Goal: Information Seeking & Learning: Learn about a topic

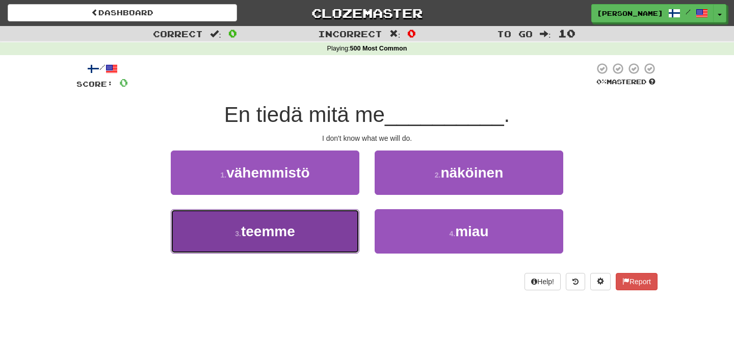
click at [288, 232] on span "teemme" at bounding box center [268, 231] width 54 height 16
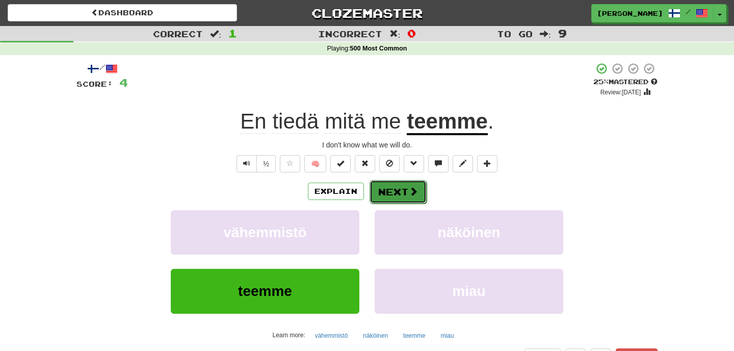
click at [405, 194] on button "Next" at bounding box center [398, 191] width 57 height 23
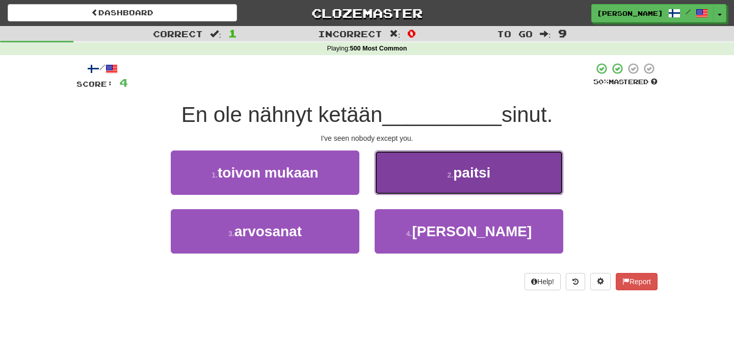
click at [472, 174] on span "paitsi" at bounding box center [471, 173] width 37 height 16
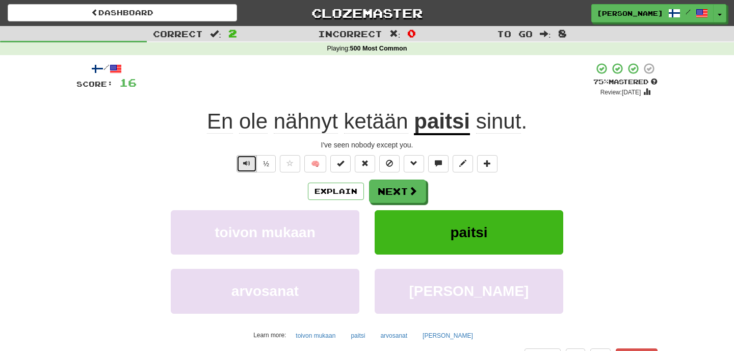
click at [240, 167] on button "Text-to-speech controls" at bounding box center [247, 163] width 20 height 17
click at [400, 192] on button "Next" at bounding box center [398, 191] width 57 height 23
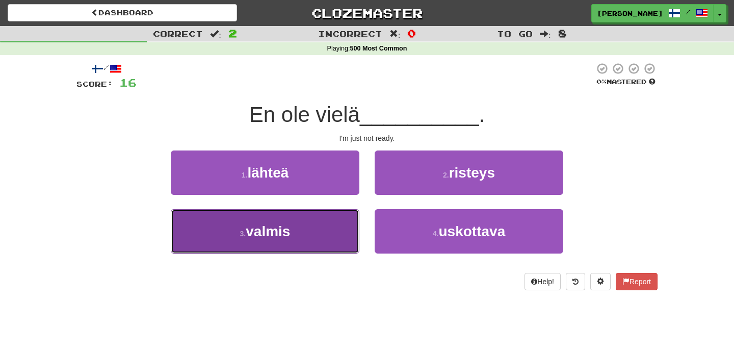
click at [301, 233] on button "3 . valmis" at bounding box center [265, 231] width 189 height 44
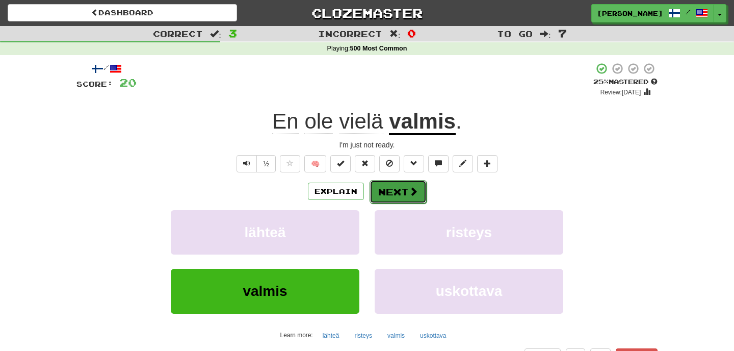
click at [401, 191] on button "Next" at bounding box center [398, 191] width 57 height 23
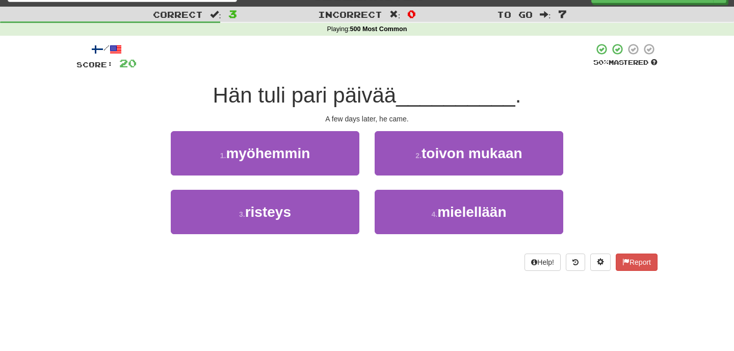
scroll to position [21, 0]
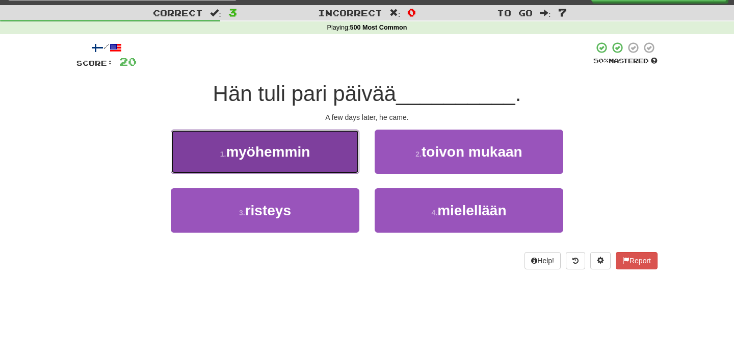
click at [337, 155] on button "1 . myöhemmin" at bounding box center [265, 152] width 189 height 44
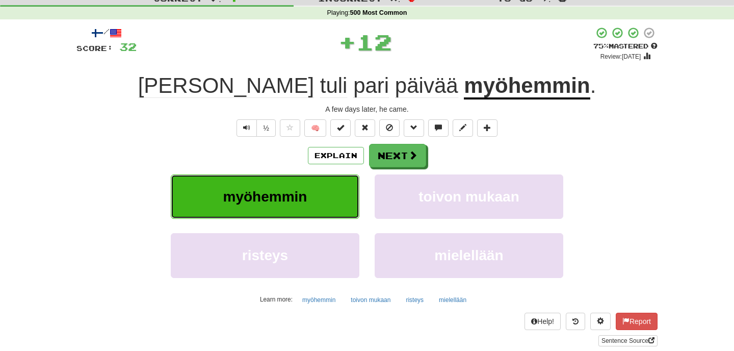
scroll to position [43, 0]
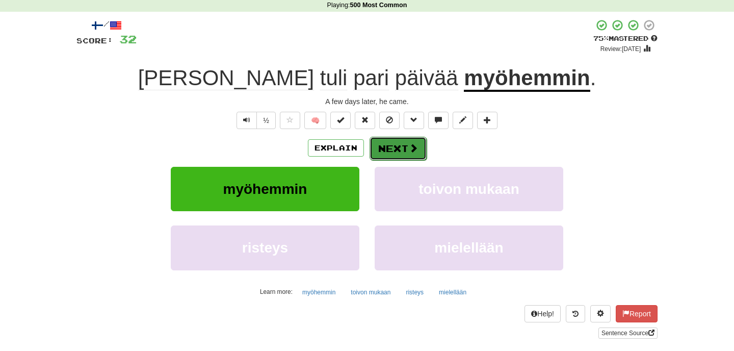
click at [393, 146] on button "Next" at bounding box center [398, 148] width 57 height 23
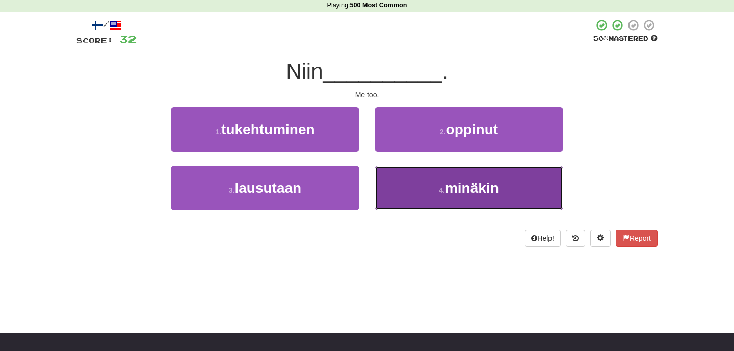
click at [448, 180] on span "minäkin" at bounding box center [472, 188] width 54 height 16
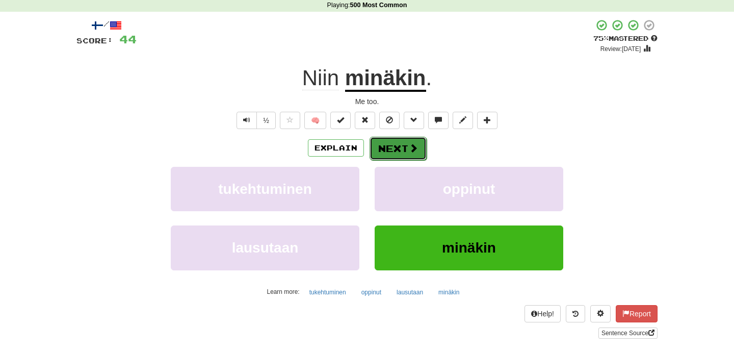
click at [395, 153] on button "Next" at bounding box center [398, 148] width 57 height 23
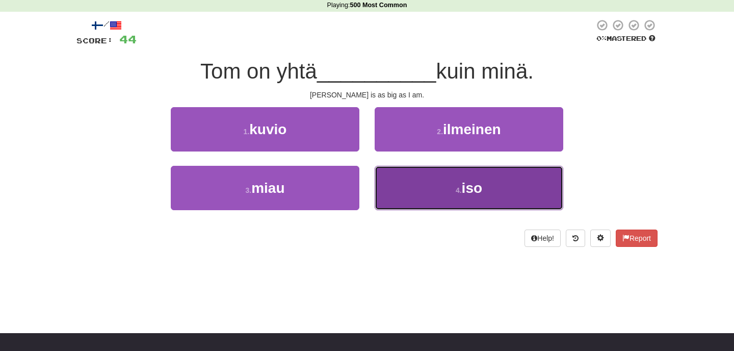
click at [459, 203] on button "4 . iso" at bounding box center [469, 188] width 189 height 44
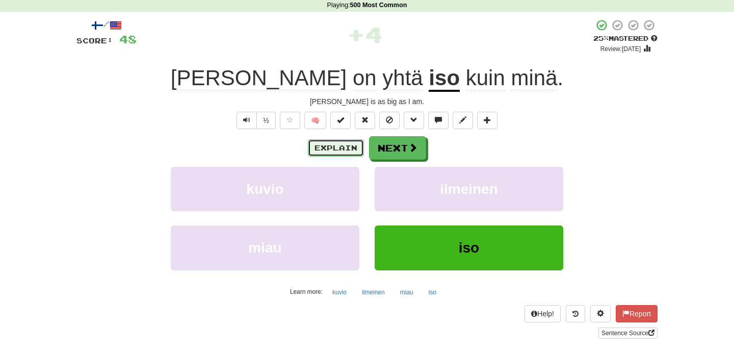
click at [331, 148] on button "Explain" at bounding box center [336, 147] width 56 height 17
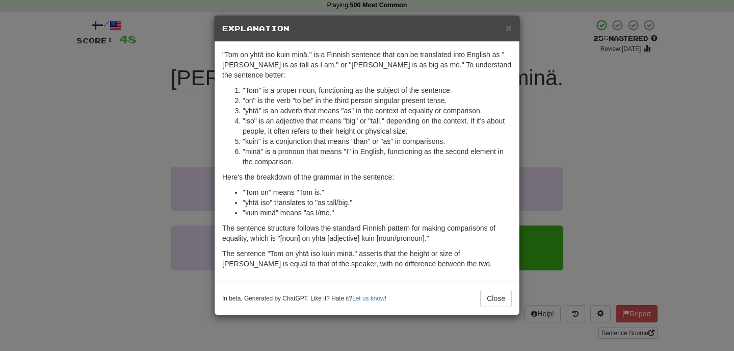
click at [611, 115] on div "× Explanation "Tom on yhtä iso kuin minä." is a Finnish sentence that can be tr…" at bounding box center [367, 175] width 734 height 351
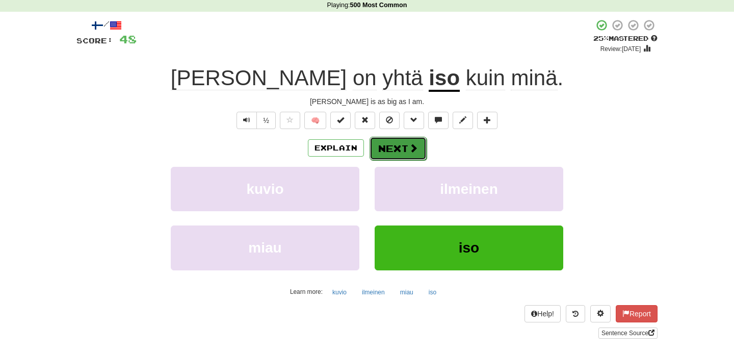
click at [390, 146] on button "Next" at bounding box center [398, 148] width 57 height 23
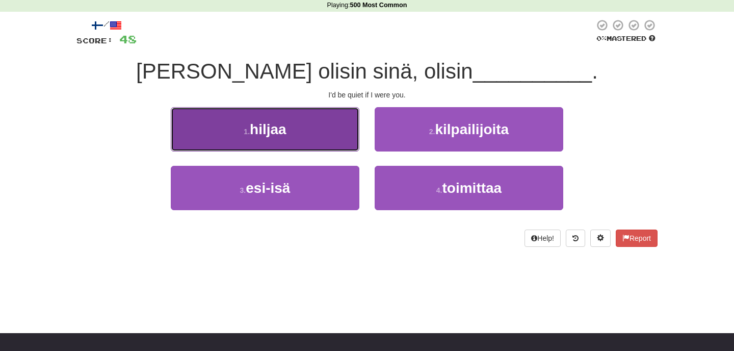
click at [299, 136] on button "1 . hiljaa" at bounding box center [265, 129] width 189 height 44
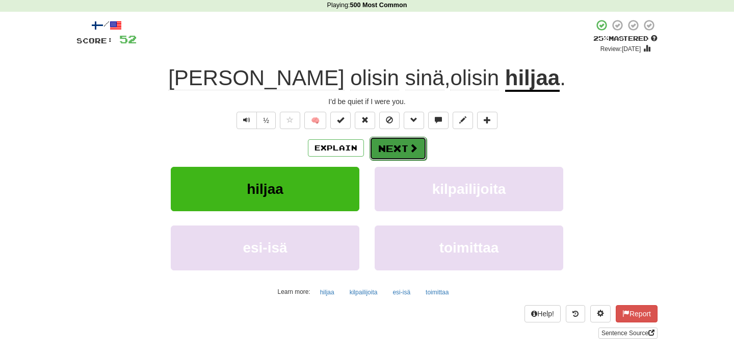
click at [399, 147] on button "Next" at bounding box center [398, 148] width 57 height 23
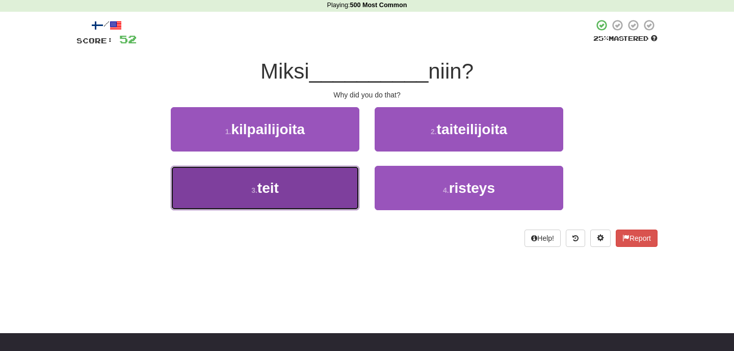
click at [316, 197] on button "3 . teit" at bounding box center [265, 188] width 189 height 44
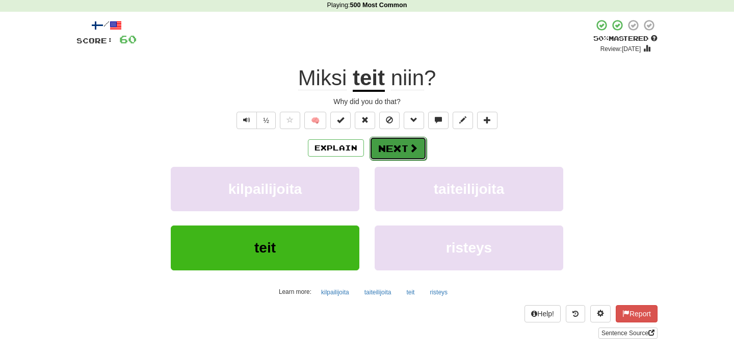
click at [400, 154] on button "Next" at bounding box center [398, 148] width 57 height 23
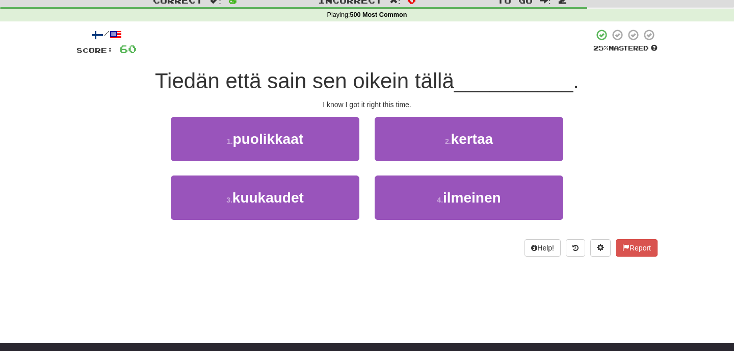
scroll to position [24, 0]
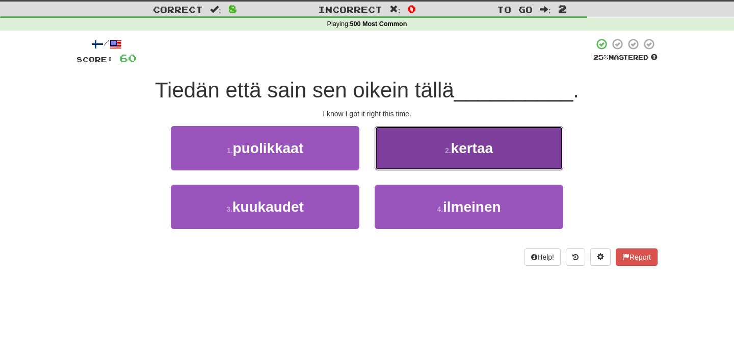
click at [441, 161] on button "2 . kertaa" at bounding box center [469, 148] width 189 height 44
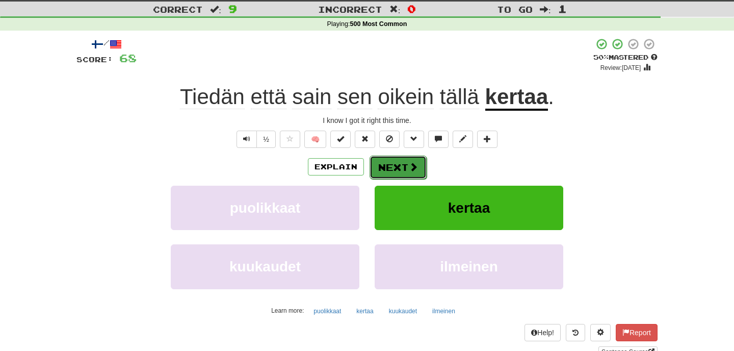
click at [400, 170] on button "Next" at bounding box center [398, 167] width 57 height 23
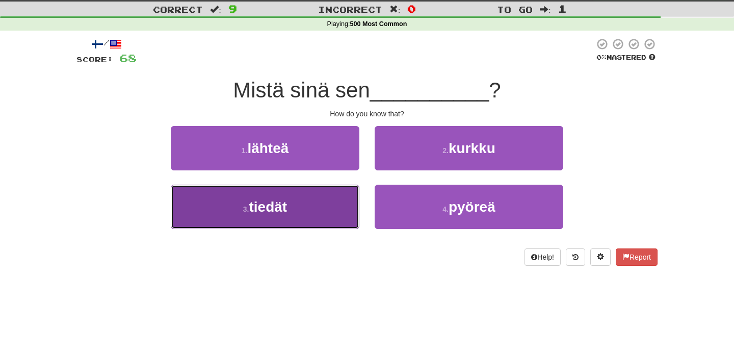
click at [301, 216] on button "3 . tiedät" at bounding box center [265, 207] width 189 height 44
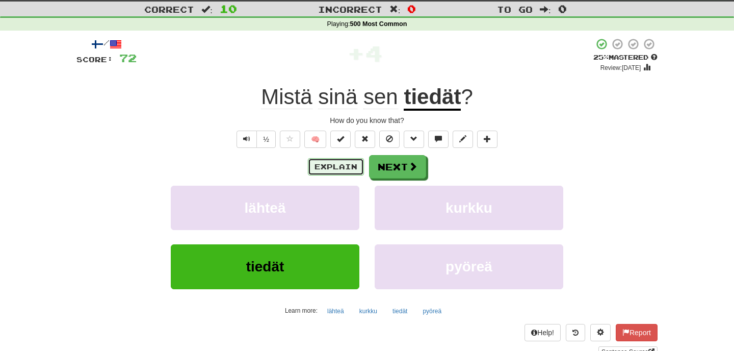
click at [325, 170] on button "Explain" at bounding box center [336, 166] width 56 height 17
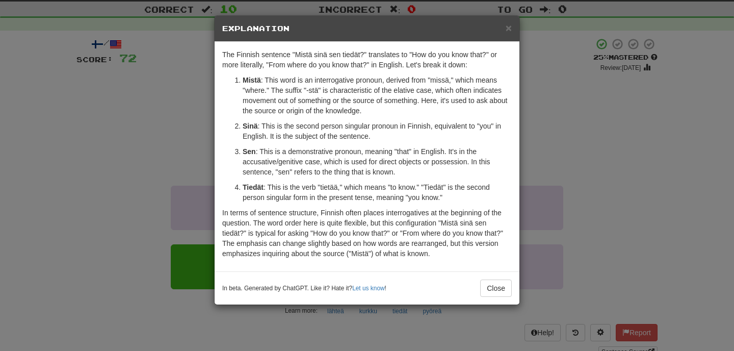
click at [597, 152] on div "× Explanation The Finnish sentence "Mistä sinä sen tiedät?" translates to "How …" at bounding box center [367, 175] width 734 height 351
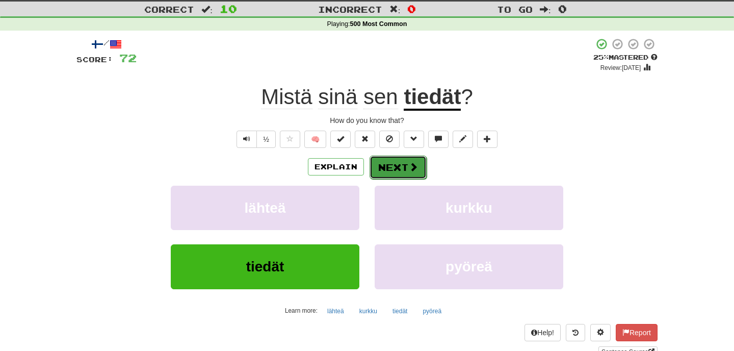
click at [396, 169] on button "Next" at bounding box center [398, 167] width 57 height 23
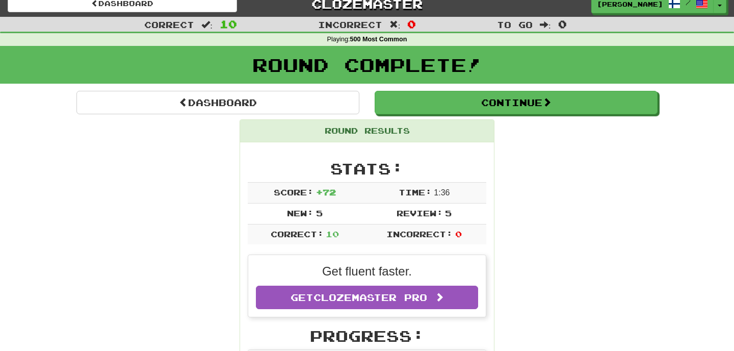
scroll to position [0, 0]
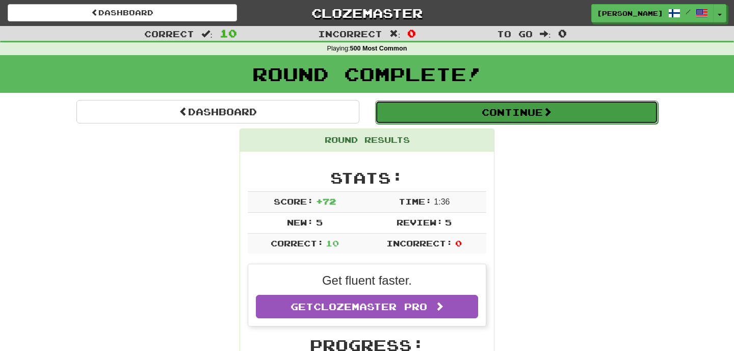
click at [519, 113] on button "Continue" at bounding box center [516, 111] width 283 height 23
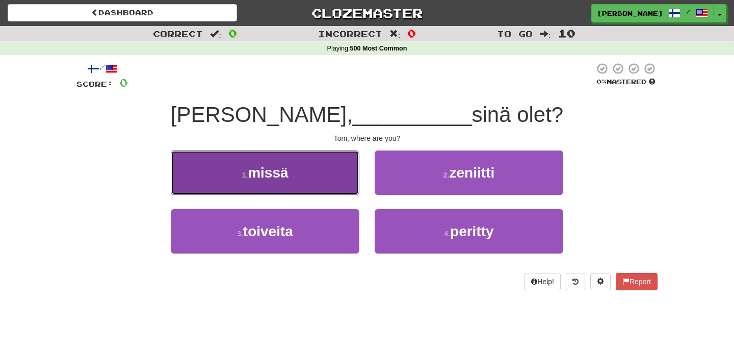
click at [302, 178] on button "1 . missä" at bounding box center [265, 172] width 189 height 44
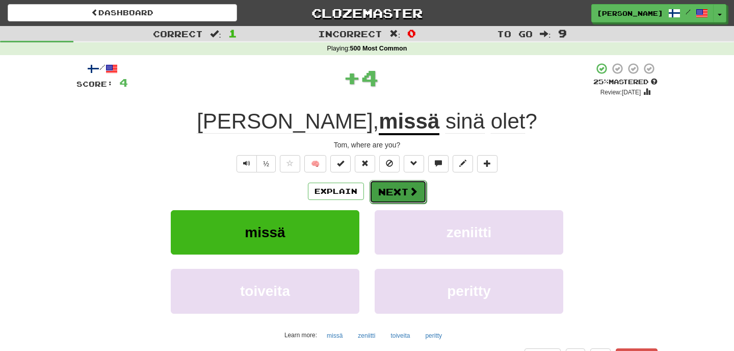
click at [394, 196] on button "Next" at bounding box center [398, 191] width 57 height 23
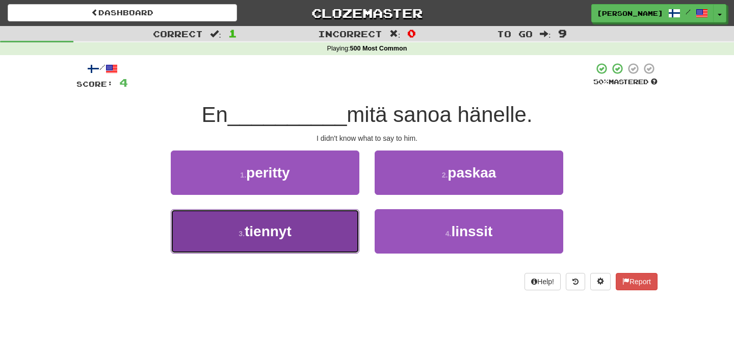
click at [310, 234] on button "3 . tiennyt" at bounding box center [265, 231] width 189 height 44
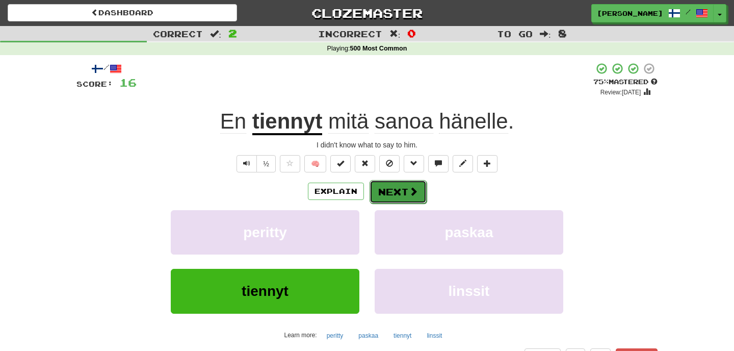
click at [396, 194] on button "Next" at bounding box center [398, 191] width 57 height 23
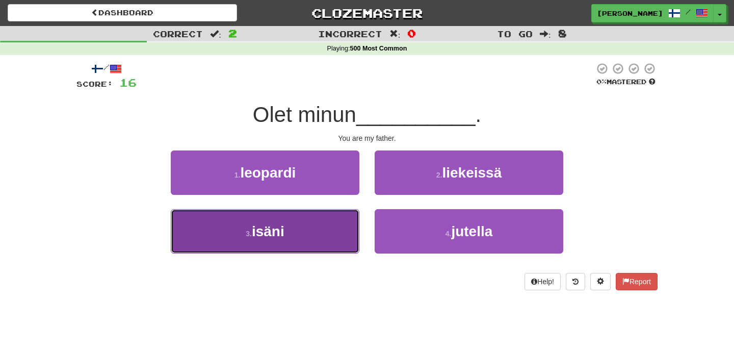
click at [330, 246] on button "3 . isäni" at bounding box center [265, 231] width 189 height 44
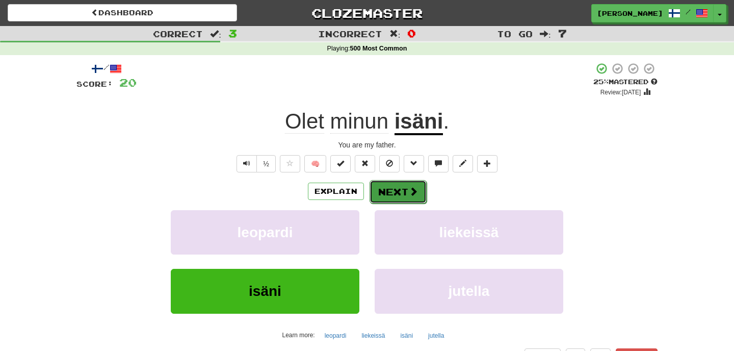
click at [393, 198] on button "Next" at bounding box center [398, 191] width 57 height 23
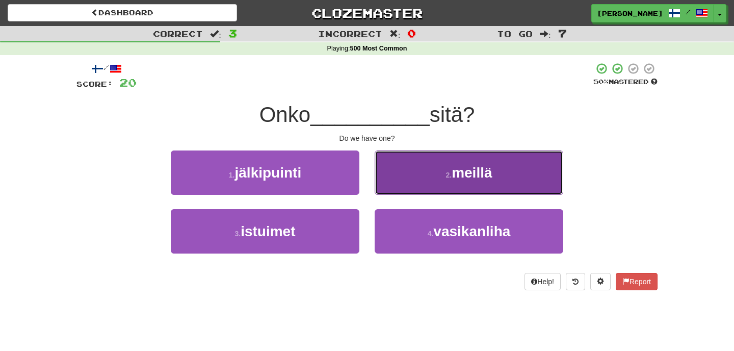
click at [446, 171] on small "2 ." at bounding box center [449, 175] width 6 height 8
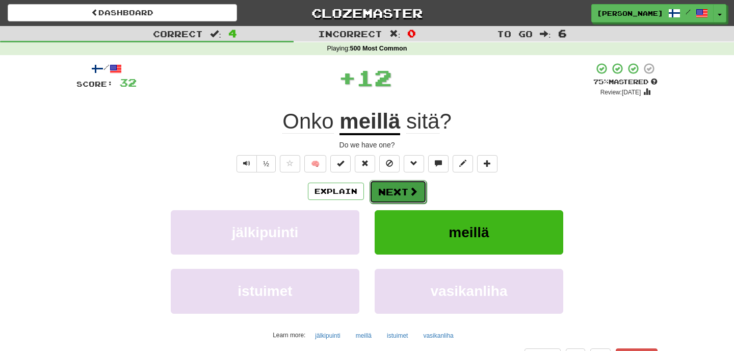
click at [380, 190] on button "Next" at bounding box center [398, 191] width 57 height 23
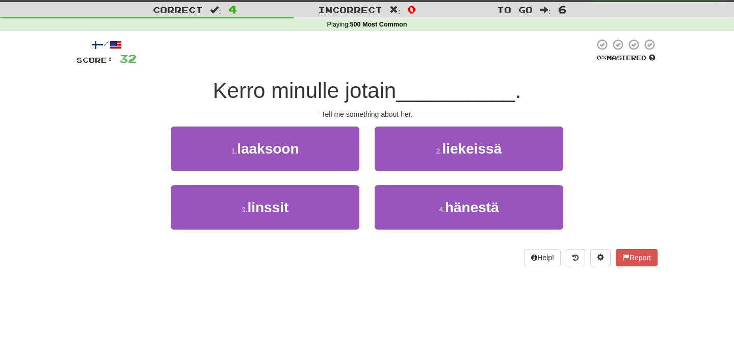
scroll to position [28, 0]
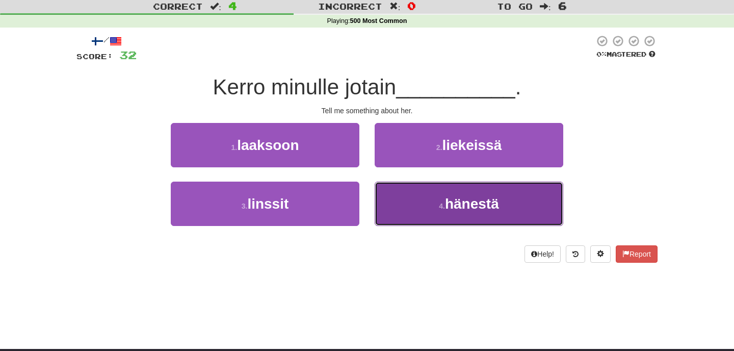
click at [505, 193] on button "4 . hänestä" at bounding box center [469, 204] width 189 height 44
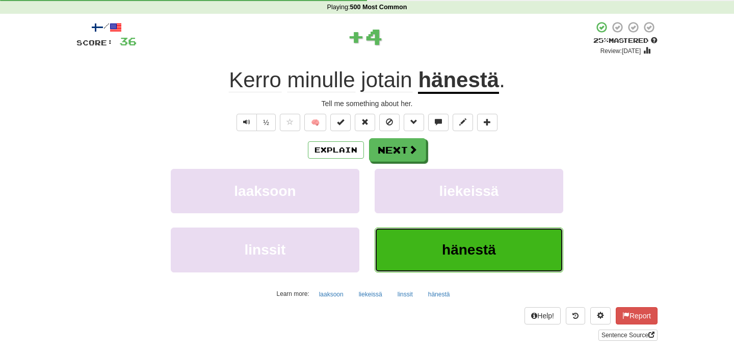
scroll to position [47, 0]
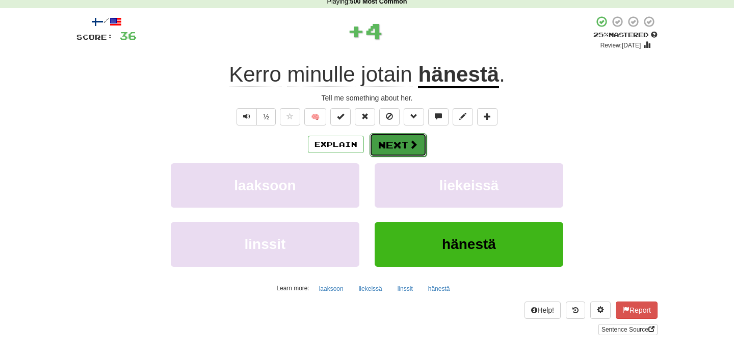
click at [395, 143] on button "Next" at bounding box center [398, 144] width 57 height 23
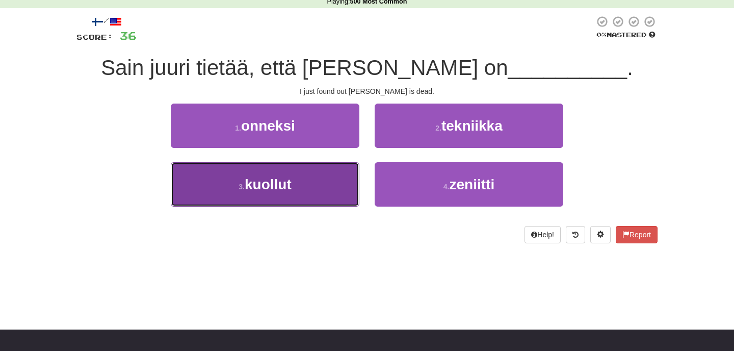
click at [290, 187] on span "kuollut" at bounding box center [268, 184] width 47 height 16
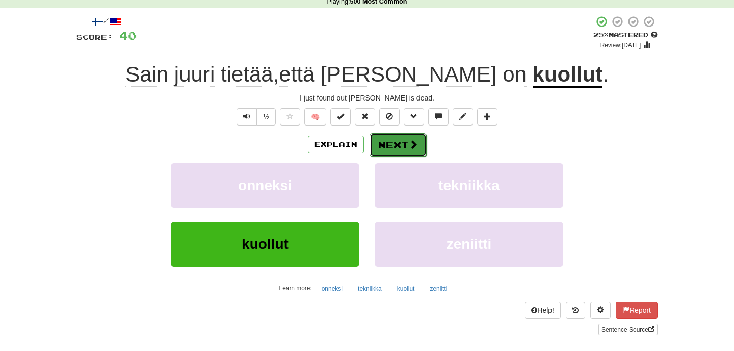
click at [392, 147] on button "Next" at bounding box center [398, 144] width 57 height 23
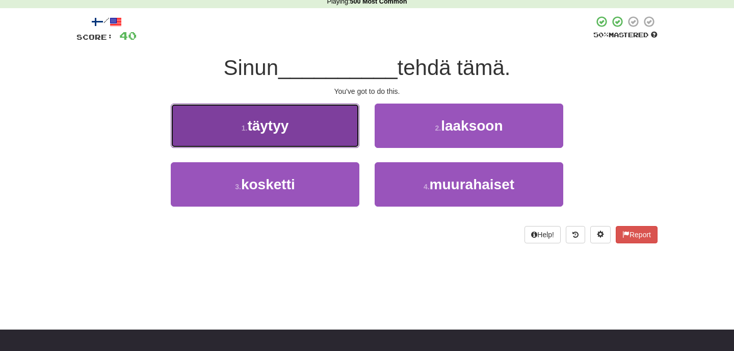
click at [312, 132] on button "1 . täytyy" at bounding box center [265, 126] width 189 height 44
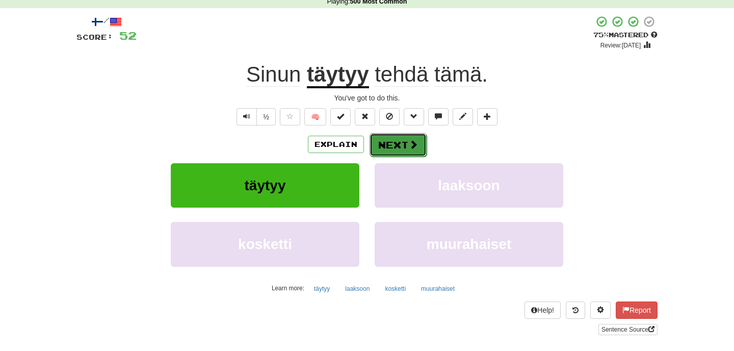
click at [398, 142] on button "Next" at bounding box center [398, 144] width 57 height 23
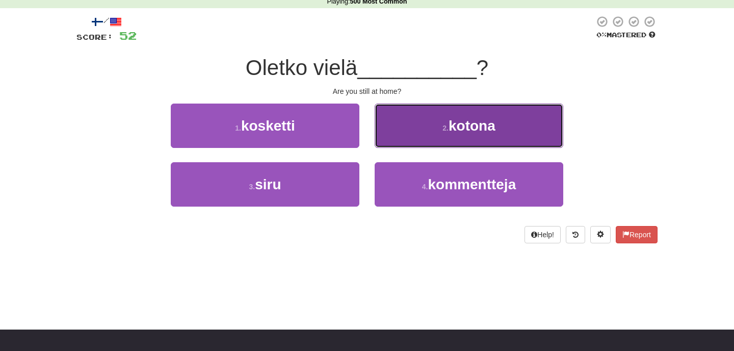
click at [445, 128] on small "2 ." at bounding box center [446, 128] width 6 height 8
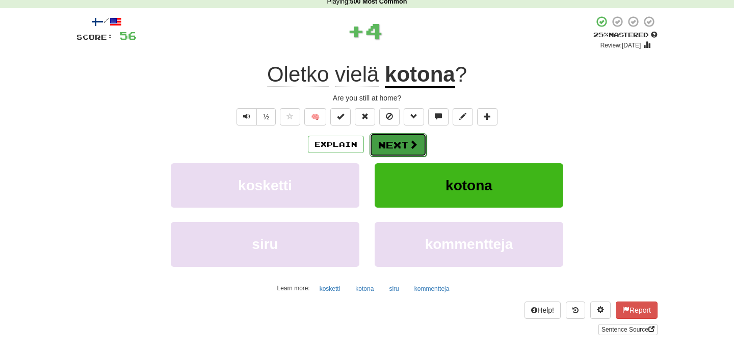
click at [403, 145] on button "Next" at bounding box center [398, 144] width 57 height 23
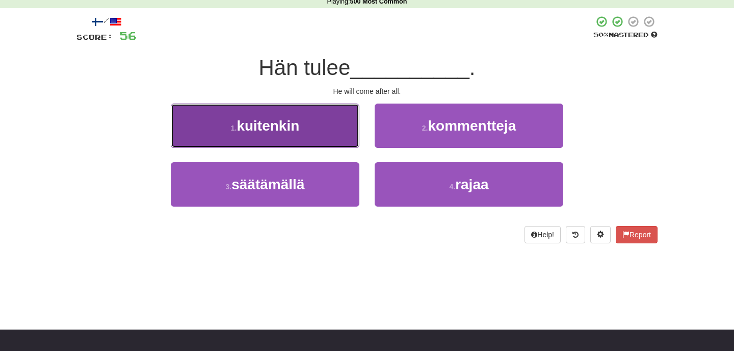
click at [330, 129] on button "1 . kuitenkin" at bounding box center [265, 126] width 189 height 44
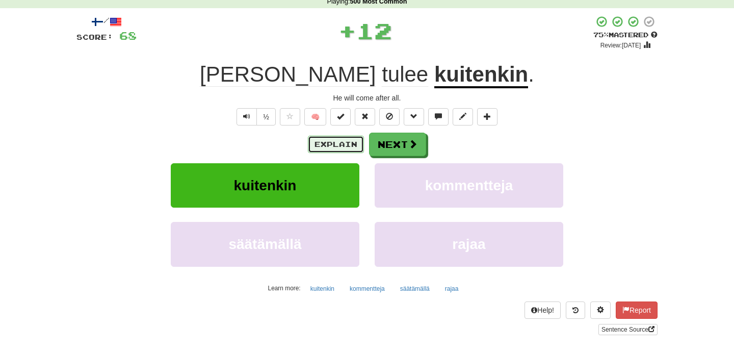
click at [328, 146] on button "Explain" at bounding box center [336, 144] width 56 height 17
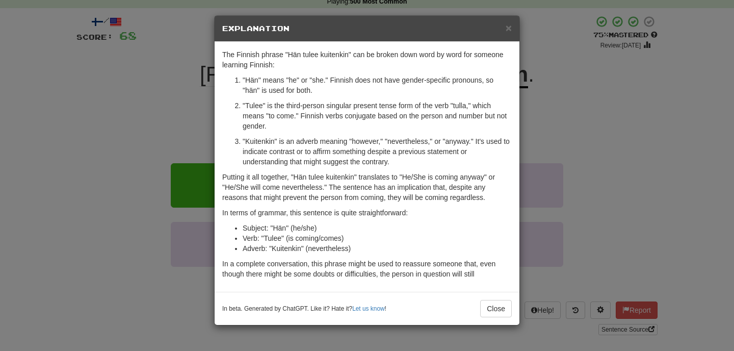
click at [590, 107] on div "× Explanation The Finnish phrase "Hän tulee kuitenkin" can be broken down word …" at bounding box center [367, 175] width 734 height 351
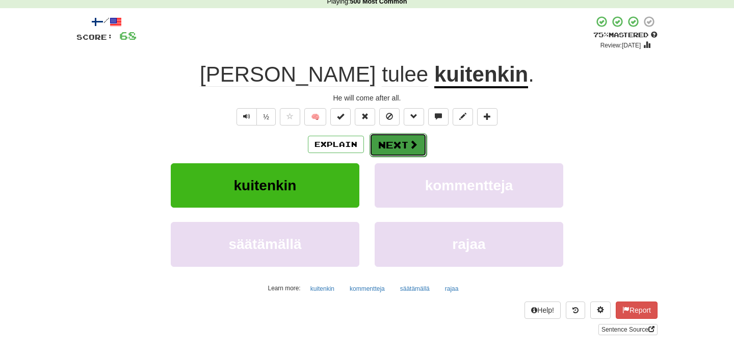
click at [390, 145] on button "Next" at bounding box center [398, 144] width 57 height 23
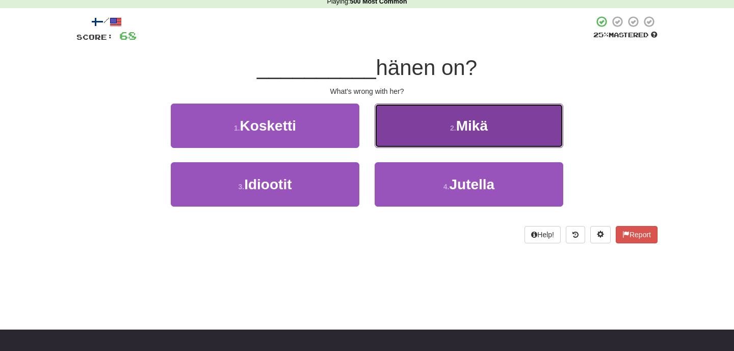
click at [445, 116] on button "2 . [GEOGRAPHIC_DATA]" at bounding box center [469, 126] width 189 height 44
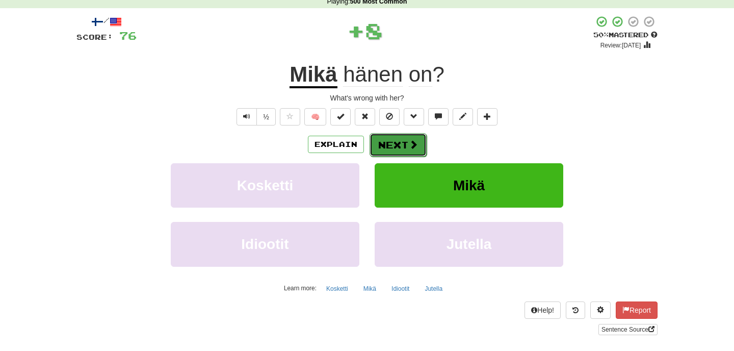
click at [398, 146] on button "Next" at bounding box center [398, 144] width 57 height 23
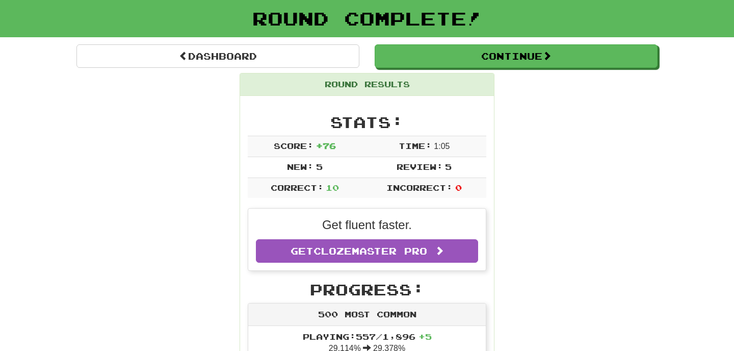
scroll to position [53, 0]
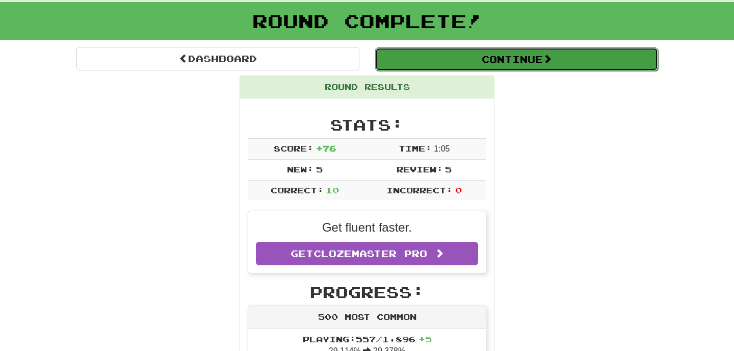
click at [524, 59] on button "Continue" at bounding box center [516, 58] width 283 height 23
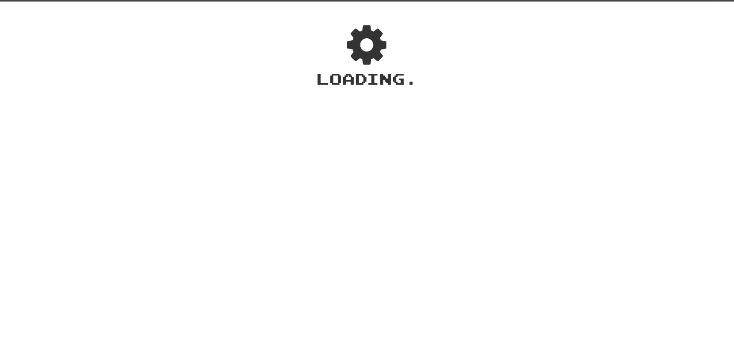
scroll to position [0, 0]
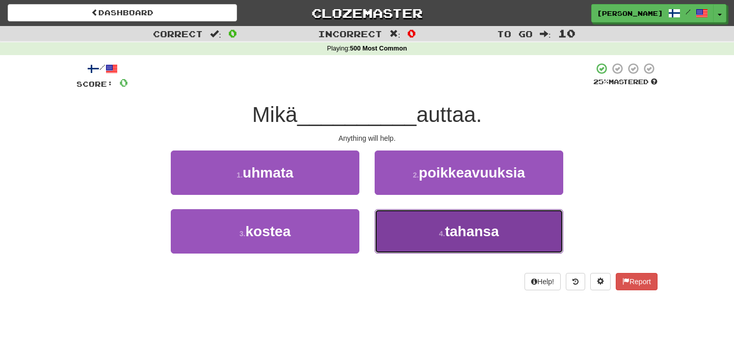
click at [443, 234] on small "4 ." at bounding box center [442, 233] width 6 height 8
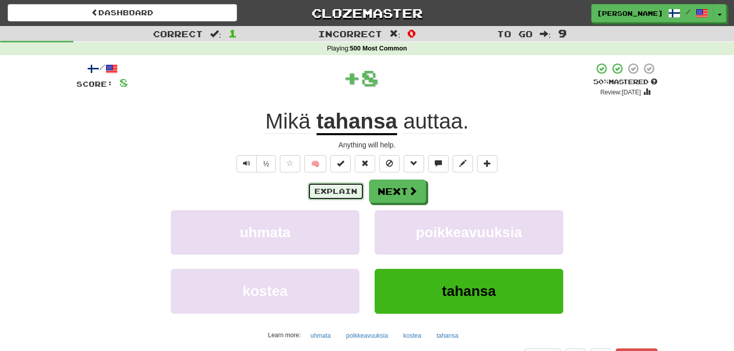
click at [333, 189] on button "Explain" at bounding box center [336, 191] width 56 height 17
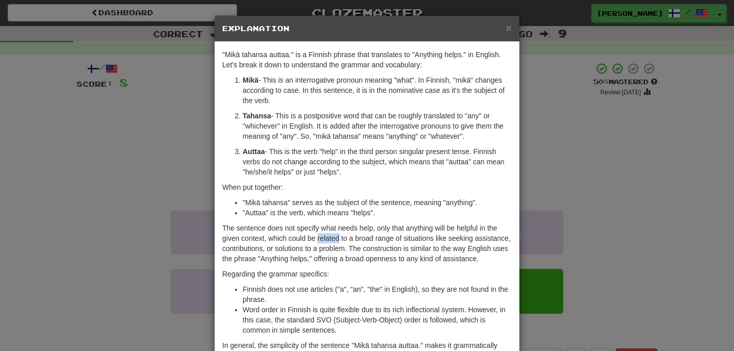
click at [333, 223] on p "The sentence does not specify what needs help, only that anything will be helpf…" at bounding box center [367, 243] width 290 height 41
click at [586, 161] on div "× Explanation "Mikä tahansa auttaa." is a Finnish phrase that translates to "An…" at bounding box center [367, 175] width 734 height 351
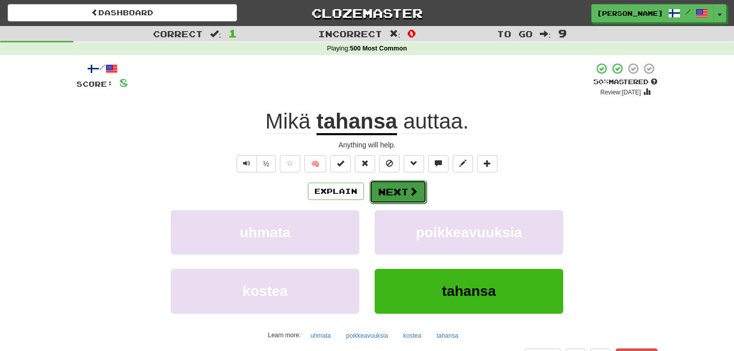
click at [394, 192] on button "Next" at bounding box center [398, 191] width 57 height 23
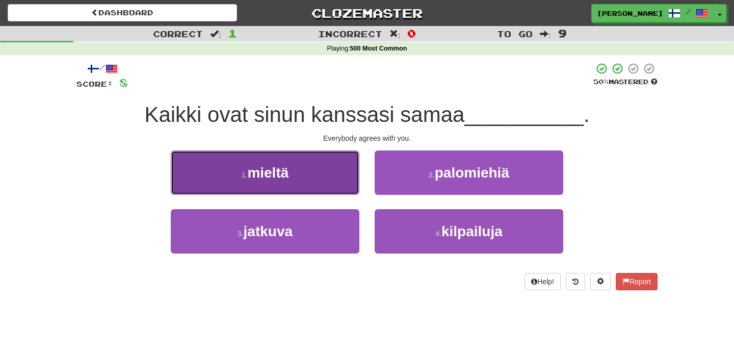
click at [282, 176] on span "mieltä" at bounding box center [267, 173] width 41 height 16
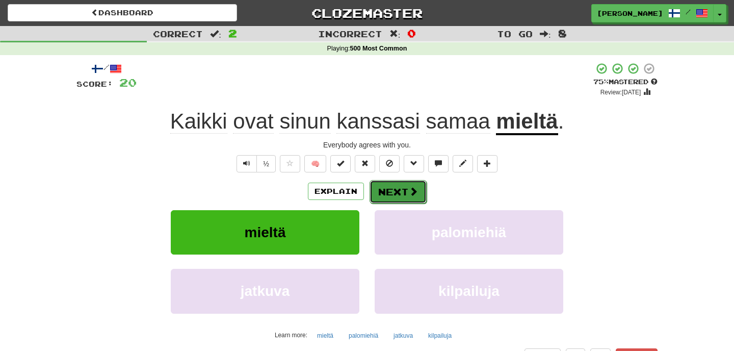
click at [395, 192] on button "Next" at bounding box center [398, 191] width 57 height 23
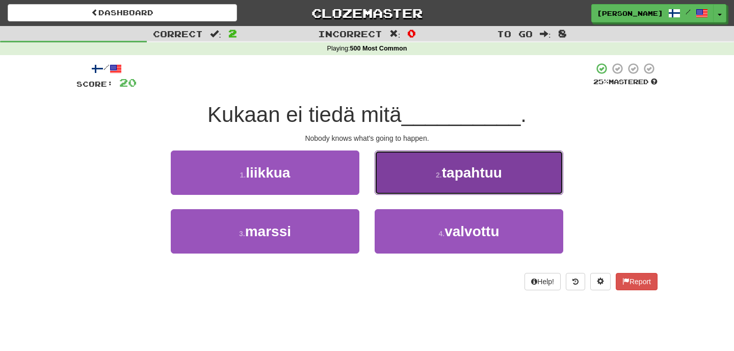
click at [483, 170] on span "tapahtuu" at bounding box center [472, 173] width 60 height 16
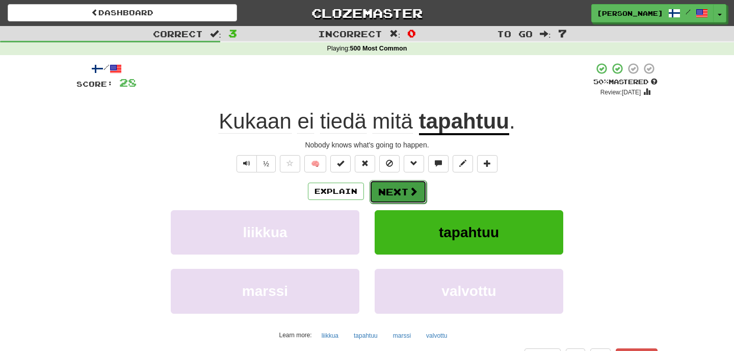
click at [402, 192] on button "Next" at bounding box center [398, 191] width 57 height 23
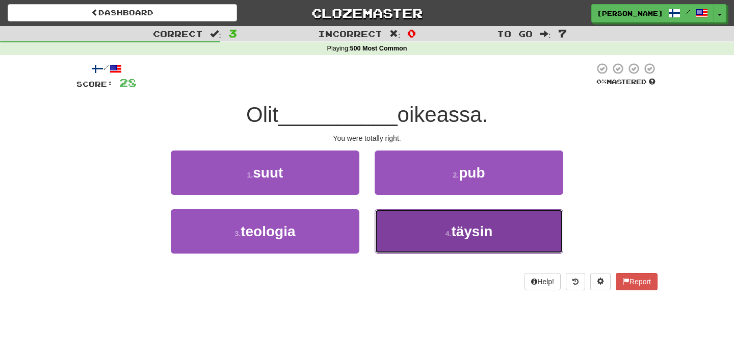
click at [505, 231] on button "4 . täysin" at bounding box center [469, 231] width 189 height 44
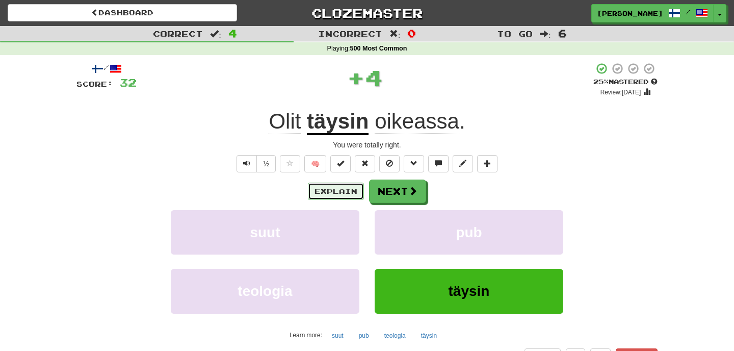
click at [339, 192] on button "Explain" at bounding box center [336, 191] width 56 height 17
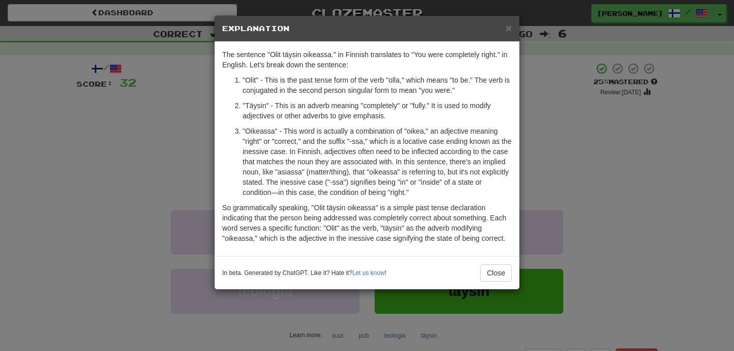
click at [617, 118] on div "× Explanation The sentence "Olit täysin oikeassa." in Finnish translates to "Yo…" at bounding box center [367, 175] width 734 height 351
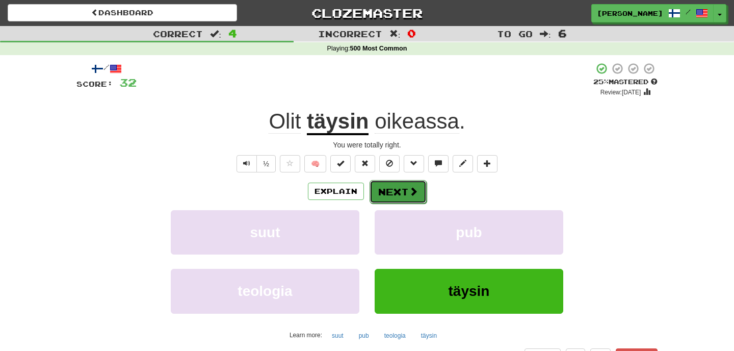
click at [392, 192] on button "Next" at bounding box center [398, 191] width 57 height 23
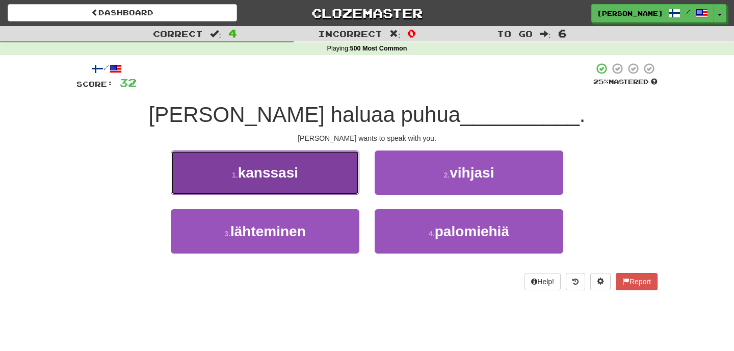
click at [261, 180] on span "kanssasi" at bounding box center [268, 173] width 60 height 16
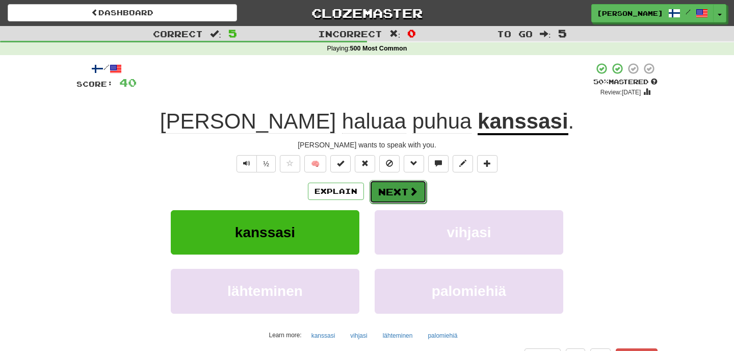
click at [396, 190] on button "Next" at bounding box center [398, 191] width 57 height 23
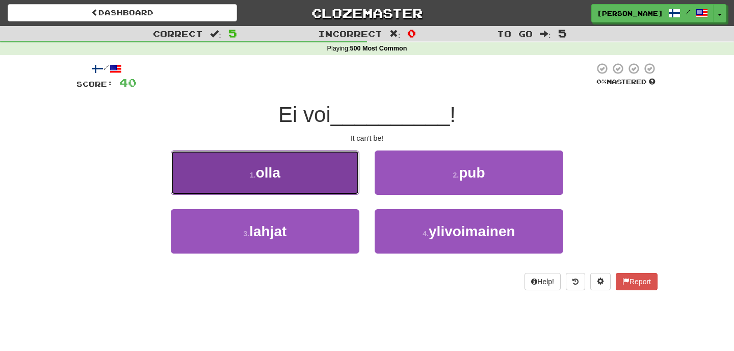
click at [289, 167] on button "1 . olla" at bounding box center [265, 172] width 189 height 44
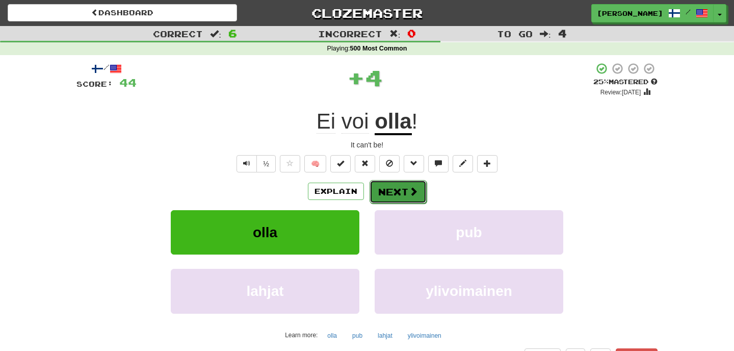
click at [396, 197] on button "Next" at bounding box center [398, 191] width 57 height 23
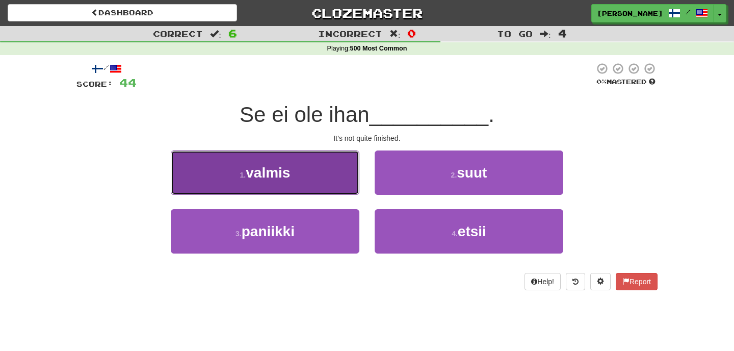
click at [293, 165] on button "1 . valmis" at bounding box center [265, 172] width 189 height 44
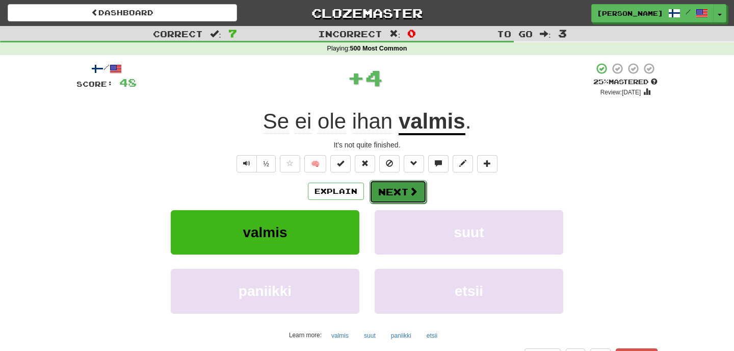
click at [396, 196] on button "Next" at bounding box center [398, 191] width 57 height 23
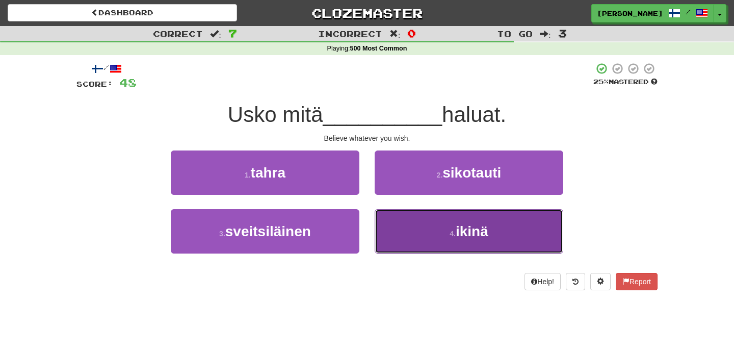
click at [477, 236] on span "ikinä" at bounding box center [472, 231] width 33 height 16
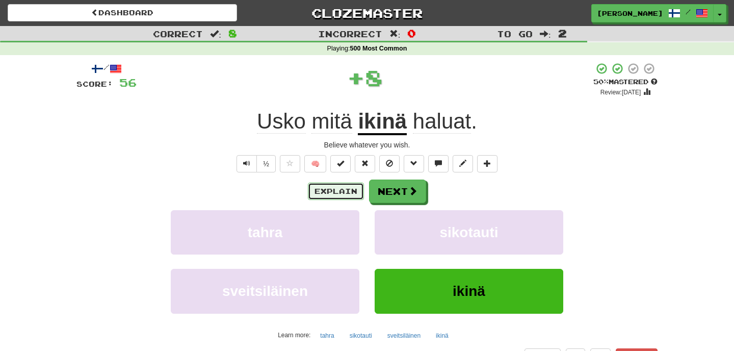
click at [336, 192] on button "Explain" at bounding box center [336, 191] width 56 height 17
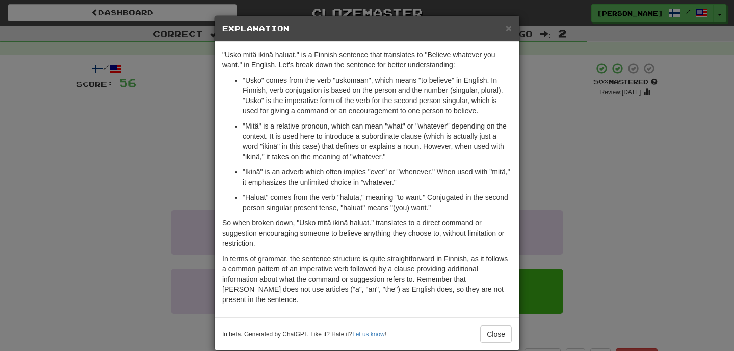
click at [557, 196] on div "× Explanation "Usko mitä ikinä haluat." is a Finnish sentence that translates t…" at bounding box center [367, 175] width 734 height 351
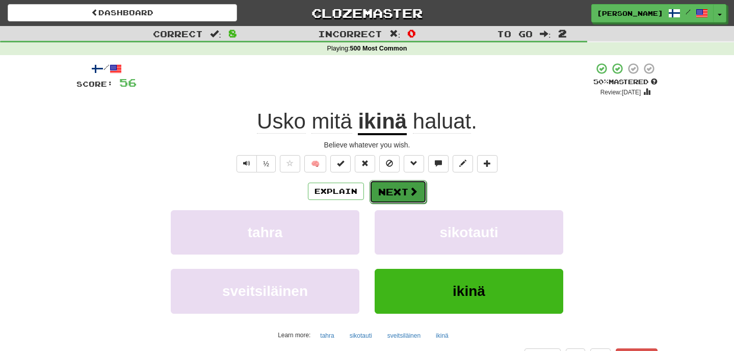
click at [395, 196] on button "Next" at bounding box center [398, 191] width 57 height 23
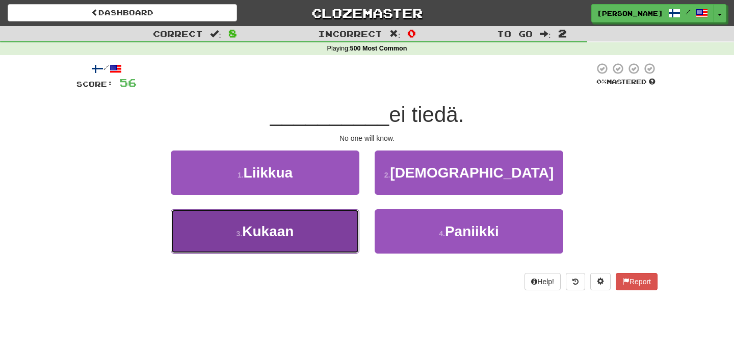
click at [305, 234] on button "3 . [GEOGRAPHIC_DATA]" at bounding box center [265, 231] width 189 height 44
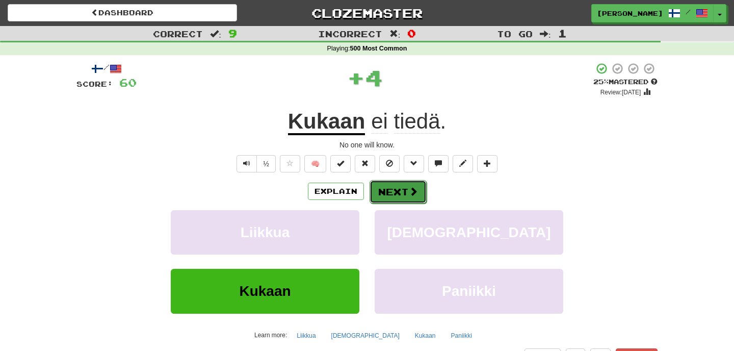
click at [386, 195] on button "Next" at bounding box center [398, 191] width 57 height 23
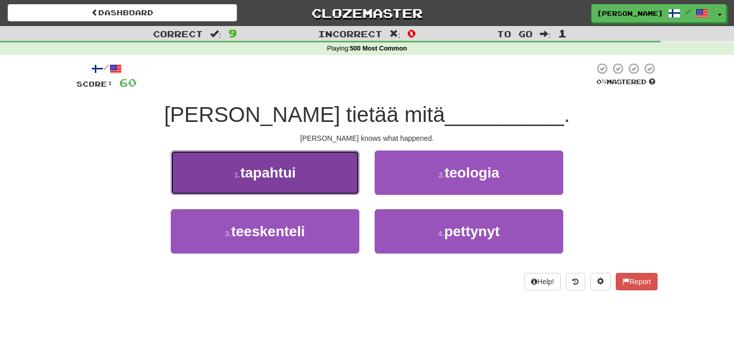
click at [309, 169] on button "1 . tapahtui" at bounding box center [265, 172] width 189 height 44
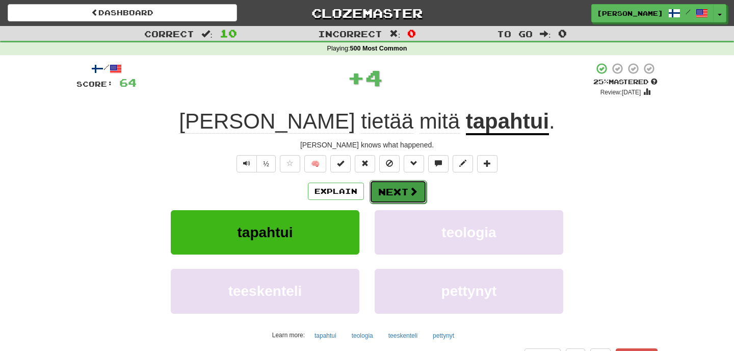
click at [398, 193] on button "Next" at bounding box center [398, 191] width 57 height 23
